Goal: Transaction & Acquisition: Purchase product/service

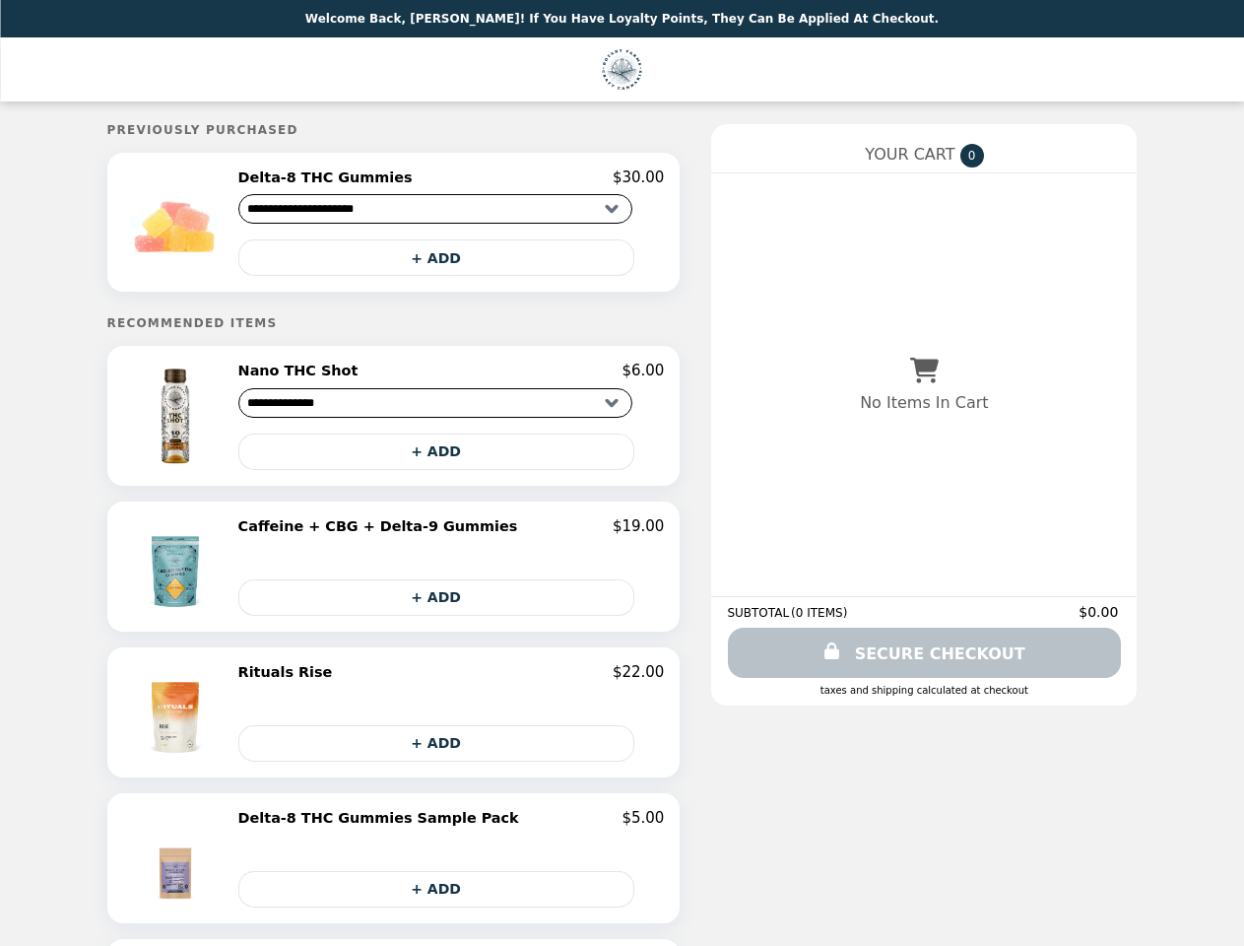
click at [218, 225] on img at bounding box center [177, 221] width 112 height 107
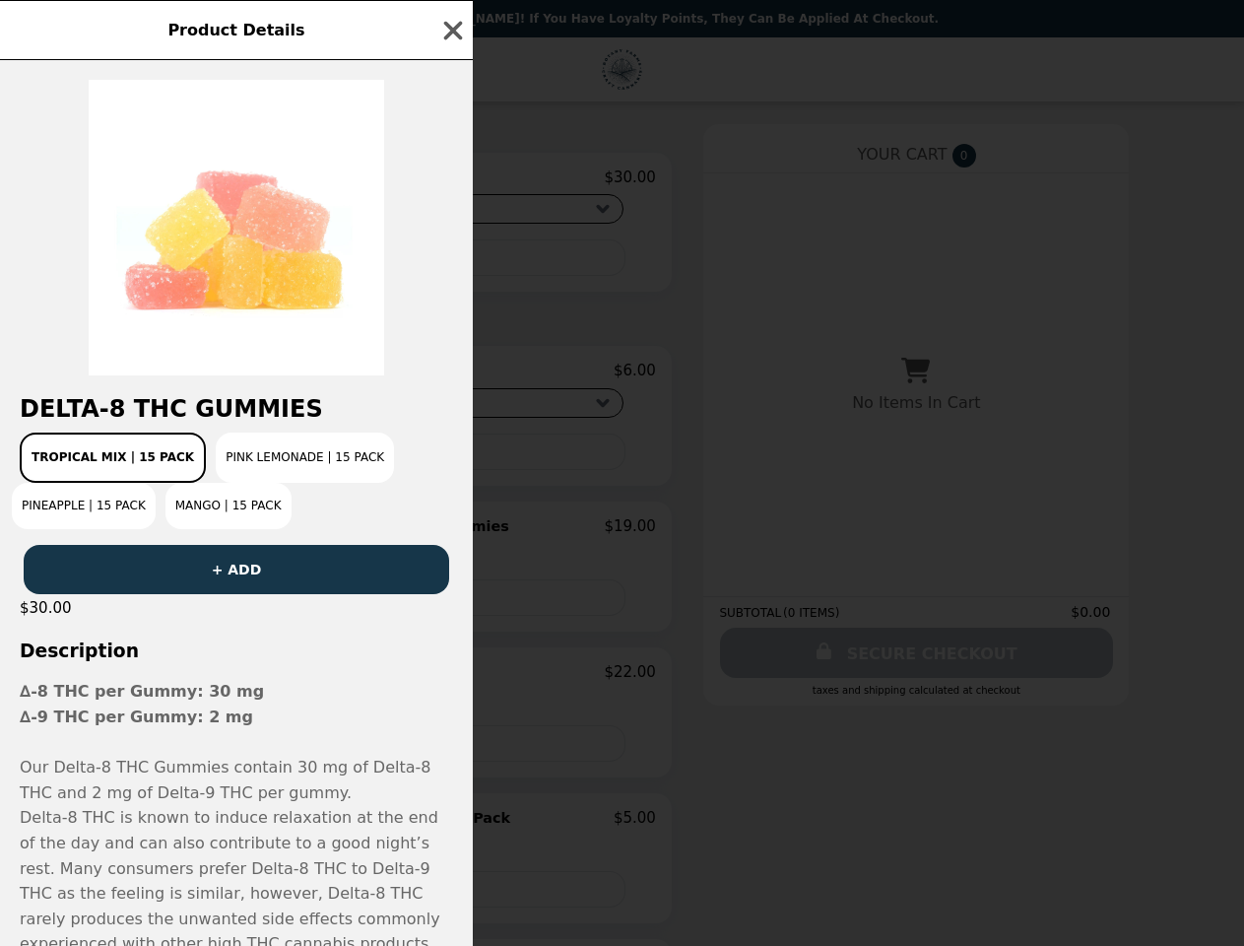
click at [451, 180] on div "Product Details Delta-8 THC Gummies Tropical Mix | 15 Pack Pink Lemonade | 15 P…" at bounding box center [622, 473] width 1244 height 946
click at [451, 261] on div at bounding box center [236, 217] width 473 height 315
click at [218, 422] on h2 "Delta-8 THC Gummies" at bounding box center [236, 409] width 473 height 28
click at [451, 377] on div "Delta-8 THC Gummies Tropical Mix | 15 Pack Pink Lemonade | 15 Pack Pineapple | …" at bounding box center [236, 502] width 473 height 885
click at [451, 458] on div "Tropical Mix | 15 Pack Pink Lemonade | 15 Pack Pineapple | 15 Pack Mango | 15 P…" at bounding box center [236, 480] width 449 height 97
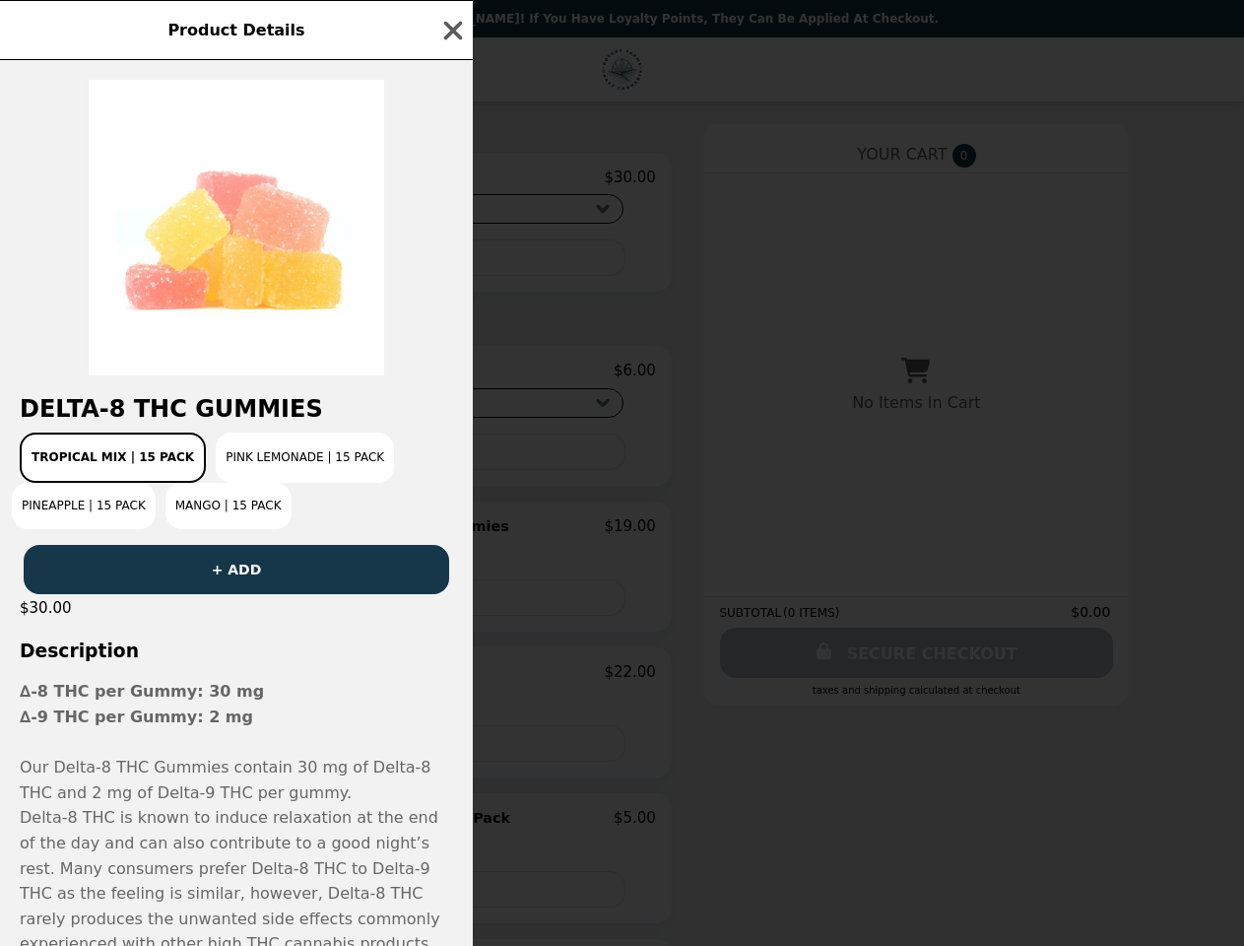
click at [218, 573] on button "+ ADD" at bounding box center [236, 569] width 425 height 49
click at [451, 534] on div "OOPS! FAILURE" at bounding box center [236, 561] width 473 height 65
click at [451, 604] on div "$30.00" at bounding box center [236, 608] width 473 height 28
click at [218, 719] on strong "∆-9 THC per Gummy: 2 mg" at bounding box center [136, 716] width 233 height 19
